Goal: Entertainment & Leisure: Consume media (video, audio)

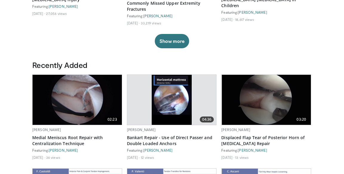
scroll to position [275, 0]
click at [50, 108] on img at bounding box center [77, 100] width 89 height 50
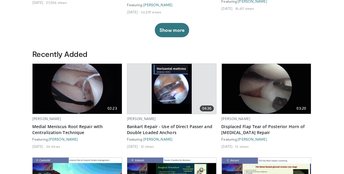
scroll to position [304, 0]
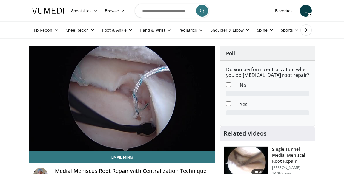
click at [53, 151] on div "Video Player" at bounding box center [53, 157] width 0 height 12
click at [58, 110] on div "10 seconds Tap to unmute" at bounding box center [122, 98] width 186 height 105
click at [161, 103] on div "Video Player" at bounding box center [122, 99] width 112 height 12
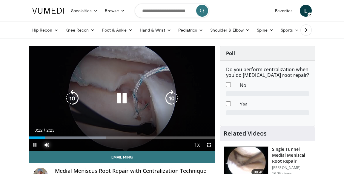
click at [51, 144] on span "Video Player" at bounding box center [47, 145] width 12 height 12
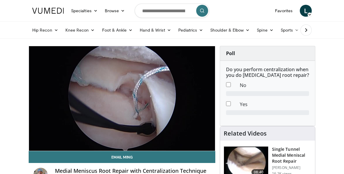
click at [48, 147] on div "10 seconds Tap to unmute" at bounding box center [122, 98] width 186 height 105
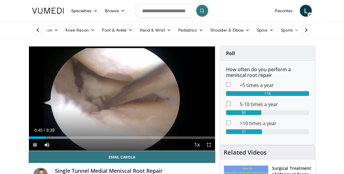
click at [41, 12] on img at bounding box center [48, 11] width 32 height 6
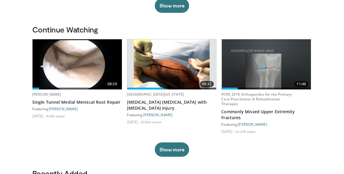
scroll to position [165, 0]
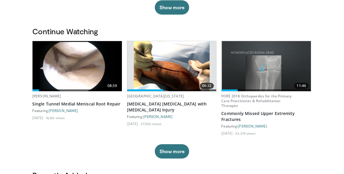
click at [147, 66] on img at bounding box center [172, 66] width 76 height 50
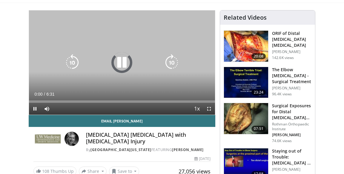
scroll to position [36, 0]
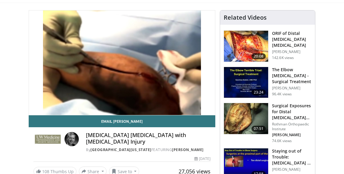
click at [115, 59] on icon "Video Player" at bounding box center [121, 62] width 17 height 17
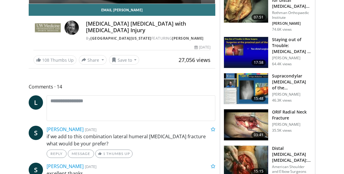
scroll to position [150, 0]
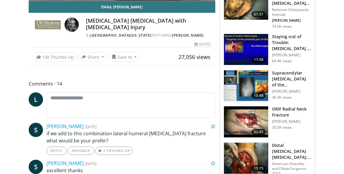
click at [292, 84] on h3 "Supracondylar [MEDICAL_DATA] of the [MEDICAL_DATA] in Children" at bounding box center [291, 79] width 39 height 18
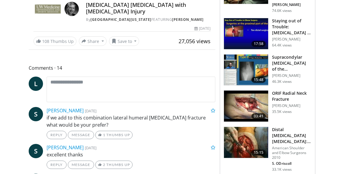
scroll to position [179, 0]
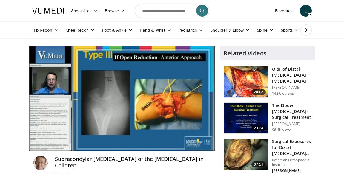
click at [134, 98] on div "Video Player" at bounding box center [122, 99] width 112 height 12
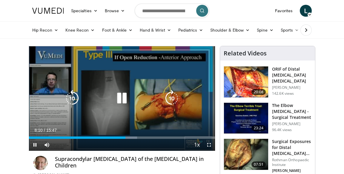
click at [123, 104] on icon "Video Player" at bounding box center [121, 98] width 17 height 17
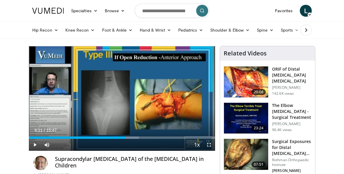
click at [120, 103] on icon "Video Player" at bounding box center [121, 98] width 17 height 17
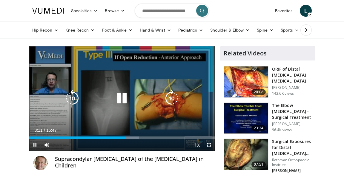
click at [73, 97] on icon "Video Player" at bounding box center [72, 98] width 17 height 17
click at [123, 98] on icon "Video Player" at bounding box center [121, 98] width 17 height 17
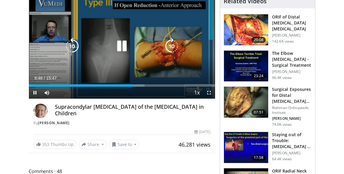
scroll to position [56, 0]
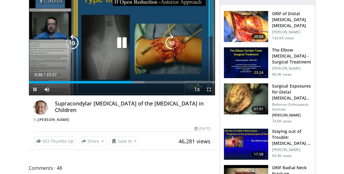
click at [122, 42] on icon "Video Player" at bounding box center [121, 43] width 17 height 17
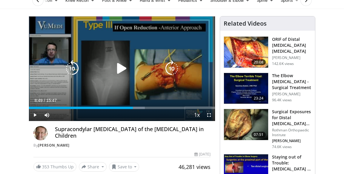
scroll to position [29, 0]
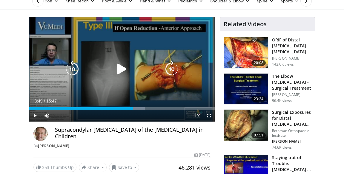
click at [114, 63] on icon "Video Player" at bounding box center [121, 69] width 17 height 17
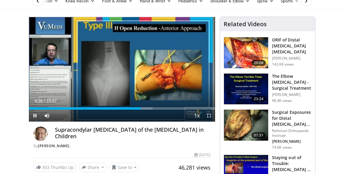
click at [107, 96] on div "10 seconds Tap to unmute" at bounding box center [122, 69] width 186 height 105
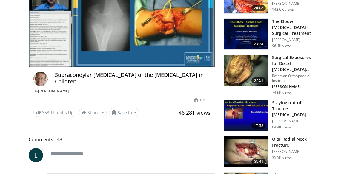
scroll to position [89, 0]
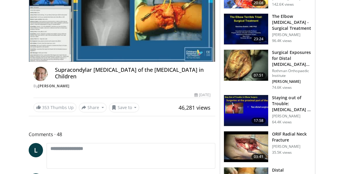
click at [262, 108] on img at bounding box center [246, 110] width 44 height 31
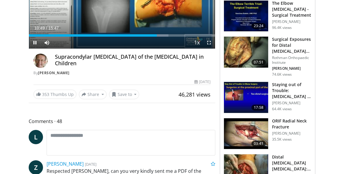
scroll to position [118, 0]
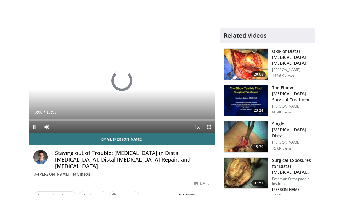
scroll to position [41, 0]
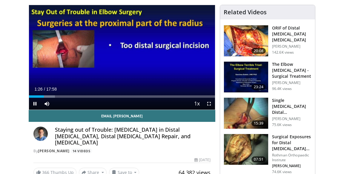
click at [180, 75] on div "10 seconds Tap to unmute" at bounding box center [122, 57] width 186 height 105
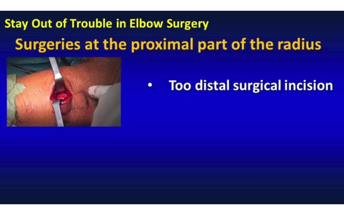
click at [166, 118] on div "10 seconds Tap to unmute" at bounding box center [172, 107] width 344 height 215
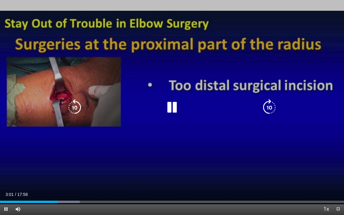
click at [170, 107] on icon "Video Player" at bounding box center [172, 107] width 17 height 17
click at [42, 174] on div "Current Time 3:01 / Duration 17:58 Play Skip Backward Skip Forward Mute Loaded …" at bounding box center [172, 209] width 344 height 12
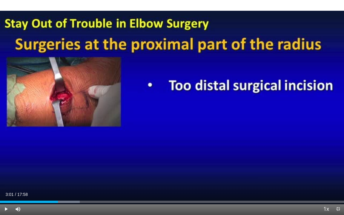
click at [158, 122] on div "10 seconds Tap to unmute" at bounding box center [172, 107] width 344 height 215
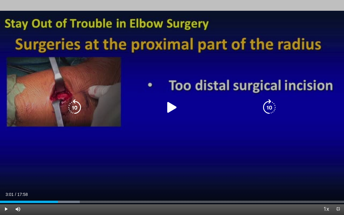
click at [169, 107] on icon "Video Player" at bounding box center [172, 107] width 17 height 17
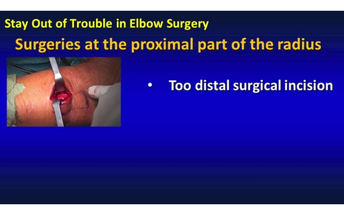
click at [160, 120] on div "10 seconds Tap to unmute" at bounding box center [172, 107] width 344 height 215
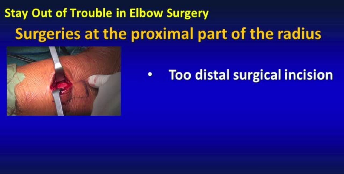
scroll to position [764, 0]
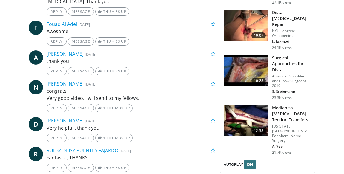
click at [238, 106] on img at bounding box center [246, 120] width 44 height 31
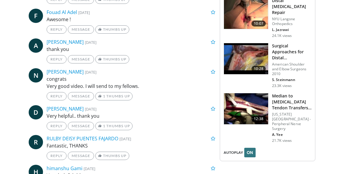
scroll to position [793, 0]
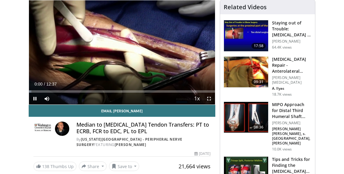
scroll to position [46, 0]
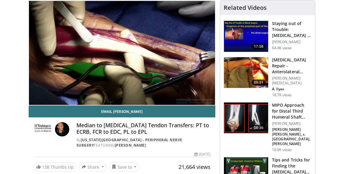
click at [127, 49] on icon "Video Player" at bounding box center [121, 52] width 17 height 17
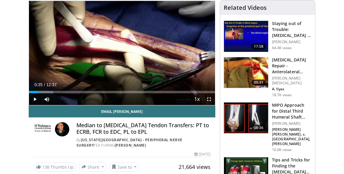
click at [123, 50] on icon "Video Player" at bounding box center [121, 52] width 17 height 17
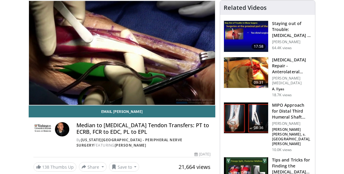
click at [119, 53] on icon "Video Player" at bounding box center [121, 52] width 17 height 17
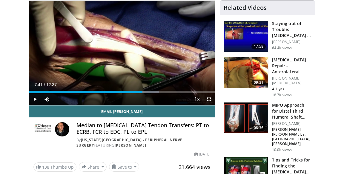
click at [138, 56] on div "Video Player" at bounding box center [122, 53] width 112 height 12
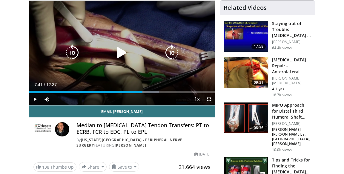
click at [122, 48] on icon "Video Player" at bounding box center [121, 52] width 17 height 17
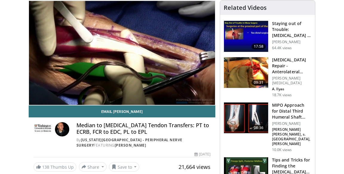
click at [128, 51] on icon "Video Player" at bounding box center [121, 52] width 17 height 17
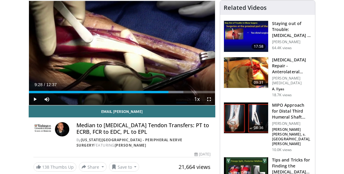
click at [129, 53] on icon "Video Player" at bounding box center [121, 52] width 17 height 17
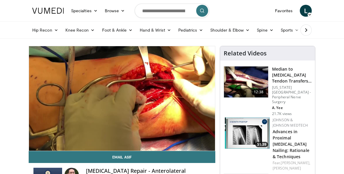
click at [113, 107] on div "10 seconds Tap to unmute" at bounding box center [122, 98] width 186 height 105
click at [128, 97] on icon "Video Player" at bounding box center [121, 98] width 17 height 17
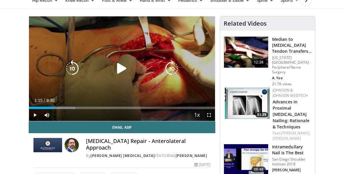
scroll to position [32, 0]
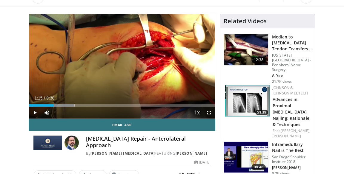
click at [119, 67] on icon "Video Player" at bounding box center [121, 66] width 17 height 17
click at [41, 107] on div "Loaded : 26.28% 1:31 0:36" at bounding box center [122, 105] width 186 height 2
click at [58, 106] on div "Progress Bar" at bounding box center [52, 105] width 26 height 2
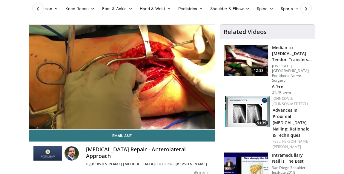
scroll to position [0, 0]
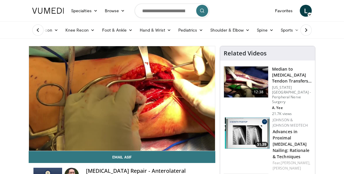
click at [174, 105] on icon "Video Player" at bounding box center [171, 98] width 17 height 17
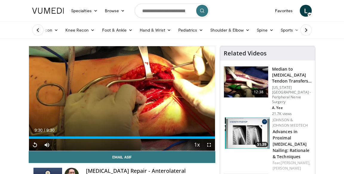
click at [78, 97] on icon "Video Player" at bounding box center [72, 98] width 17 height 17
click at [112, 107] on div "10 seconds Tap to unmute" at bounding box center [122, 98] width 186 height 105
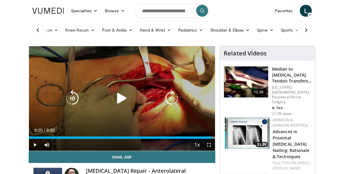
click at [174, 93] on icon "Video Player" at bounding box center [171, 98] width 17 height 17
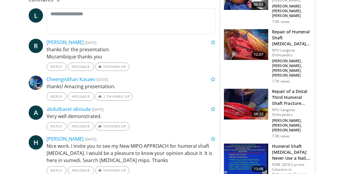
scroll to position [236, 0]
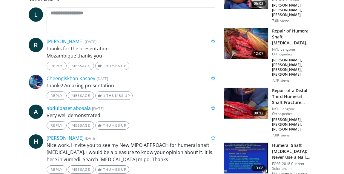
click at [293, 90] on h3 "Repair of a Distal Third Humeral Shaft Fracture Using [MEDICAL_DATA] [PERSON_NA…" at bounding box center [291, 97] width 39 height 18
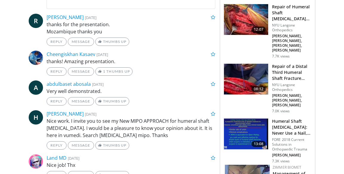
scroll to position [264, 0]
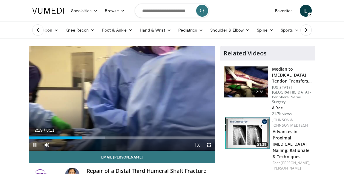
click at [71, 100] on icon "Video Player" at bounding box center [72, 98] width 17 height 17
click at [71, 101] on icon "Video Player" at bounding box center [72, 98] width 17 height 17
click at [70, 97] on icon "Video Player" at bounding box center [72, 98] width 17 height 17
click at [69, 98] on icon "Video Player" at bounding box center [72, 98] width 17 height 17
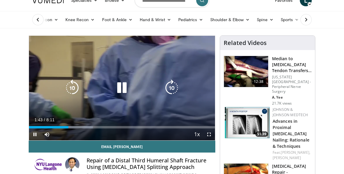
scroll to position [11, 0]
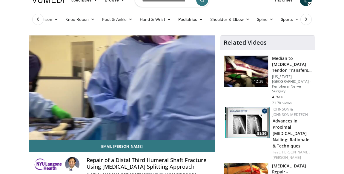
click at [138, 102] on div "40 seconds Tap to unmute" at bounding box center [122, 88] width 186 height 105
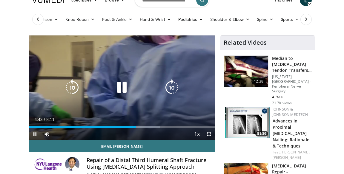
click at [125, 88] on icon "Video Player" at bounding box center [121, 87] width 17 height 17
click at [120, 87] on icon "Video Player" at bounding box center [121, 87] width 17 height 17
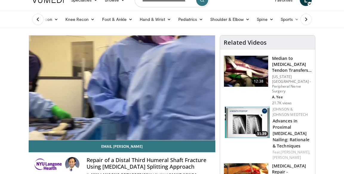
click at [175, 90] on icon "Video Player" at bounding box center [171, 87] width 17 height 17
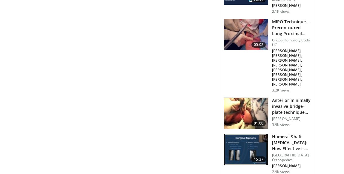
scroll to position [679, 0]
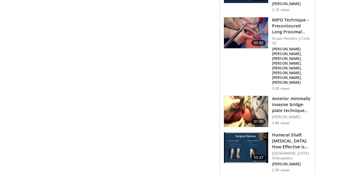
click at [241, 133] on img at bounding box center [246, 148] width 44 height 31
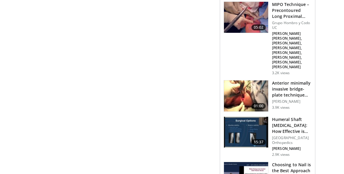
scroll to position [708, 0]
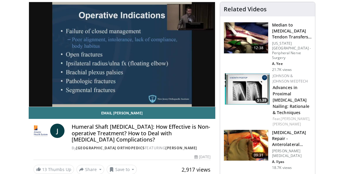
scroll to position [44, 0]
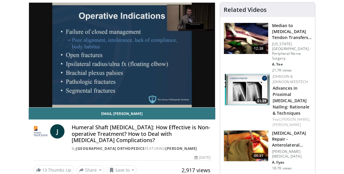
click at [124, 56] on icon "Video Player" at bounding box center [121, 55] width 17 height 17
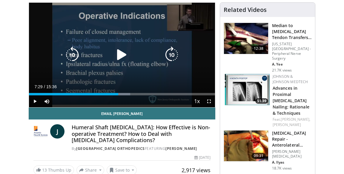
click at [120, 55] on icon "Video Player" at bounding box center [121, 55] width 17 height 17
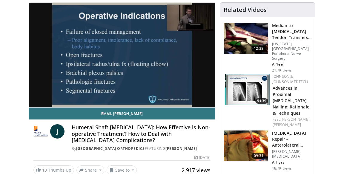
click at [120, 58] on icon "Video Player" at bounding box center [121, 55] width 17 height 17
